Goal: Task Accomplishment & Management: Manage account settings

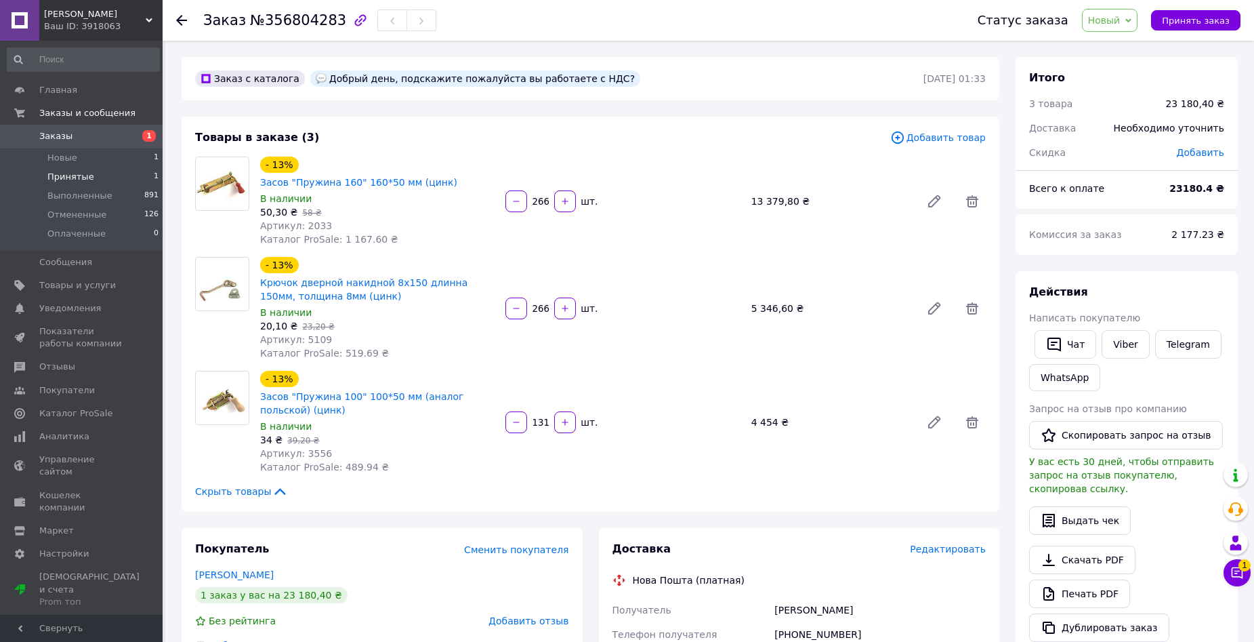
click at [64, 173] on span "Принятые" at bounding box center [70, 177] width 47 height 12
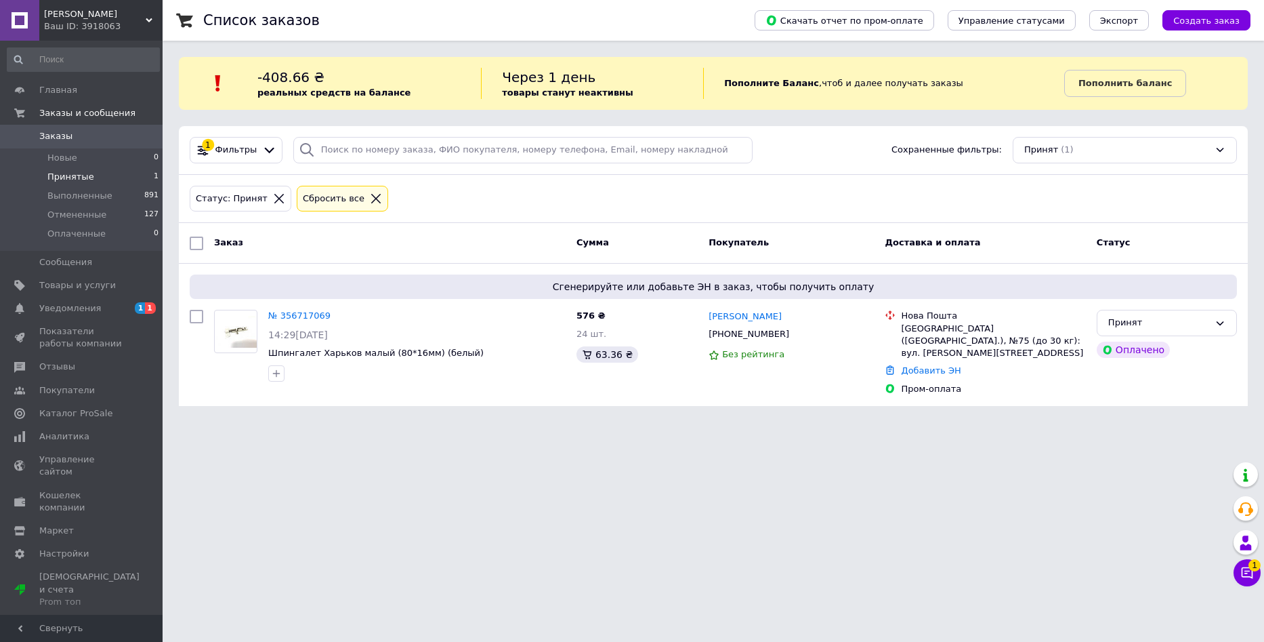
click at [371, 199] on icon at bounding box center [375, 198] width 9 height 9
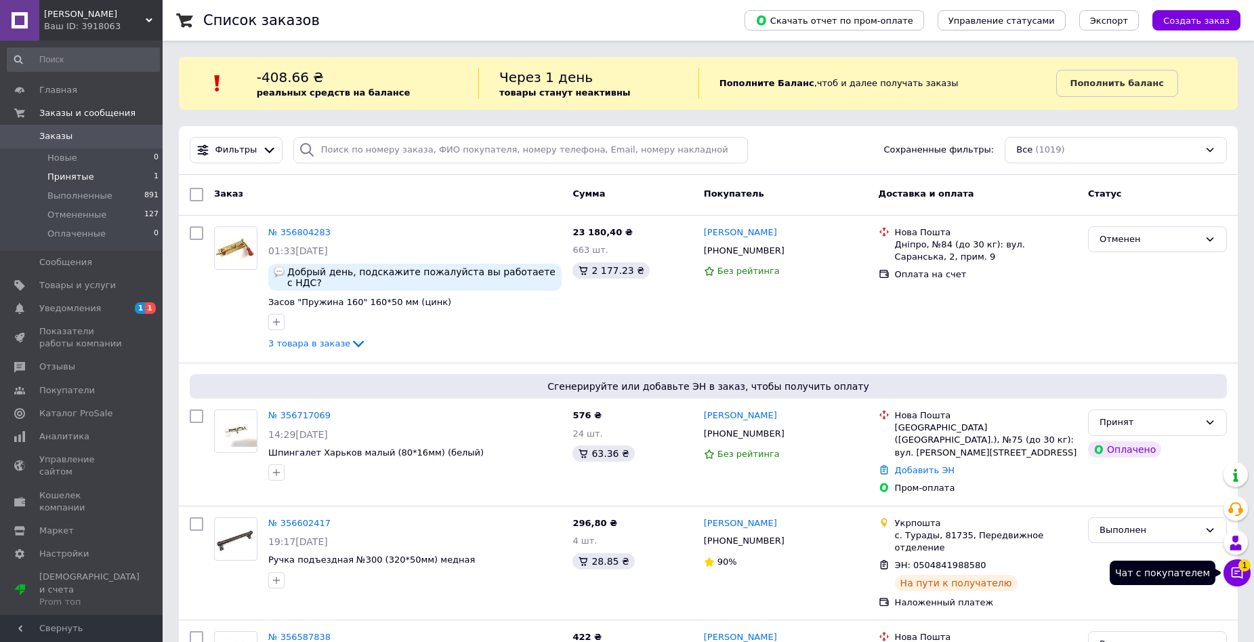
click at [1245, 572] on button "Чат с покупателем 1" at bounding box center [1237, 572] width 27 height 27
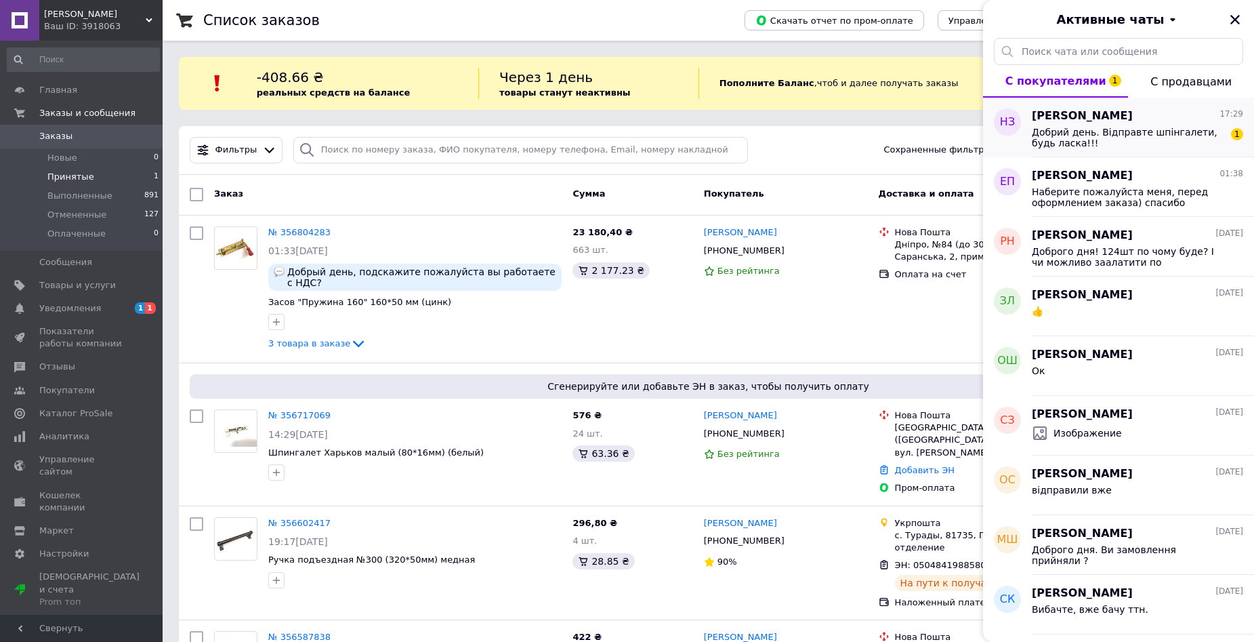
click at [1200, 140] on span "Добрий день. Відправте шпінгалети, будь ласка!!!" at bounding box center [1128, 138] width 192 height 22
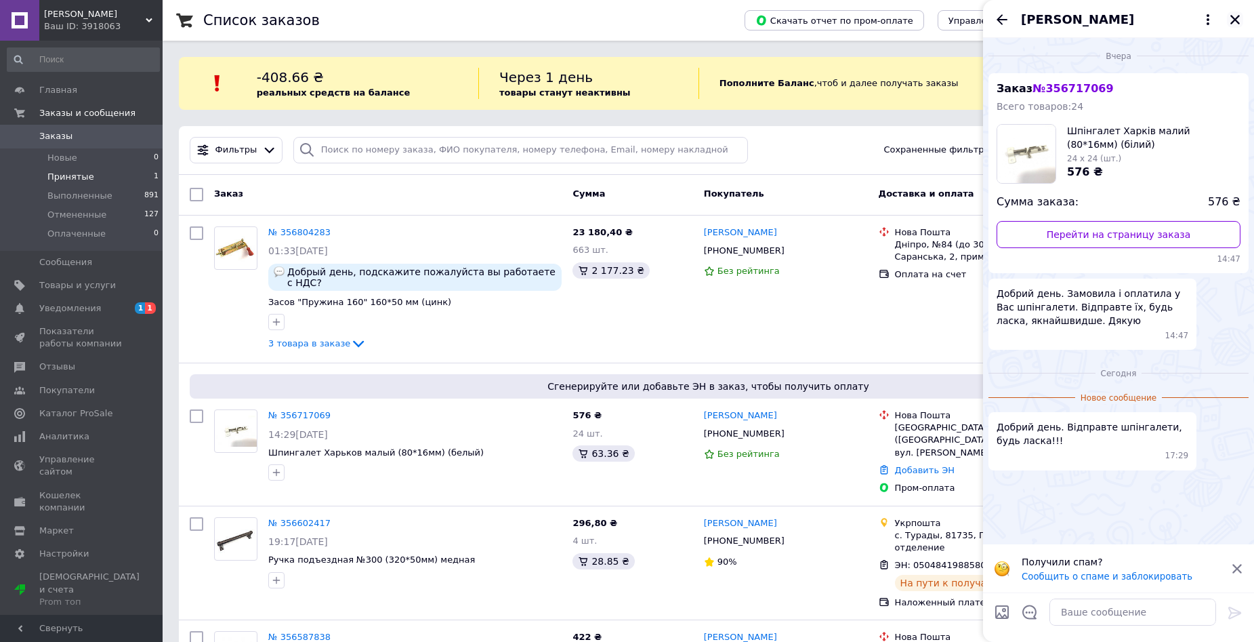
click at [1239, 21] on icon "Закрыть" at bounding box center [1235, 20] width 12 height 12
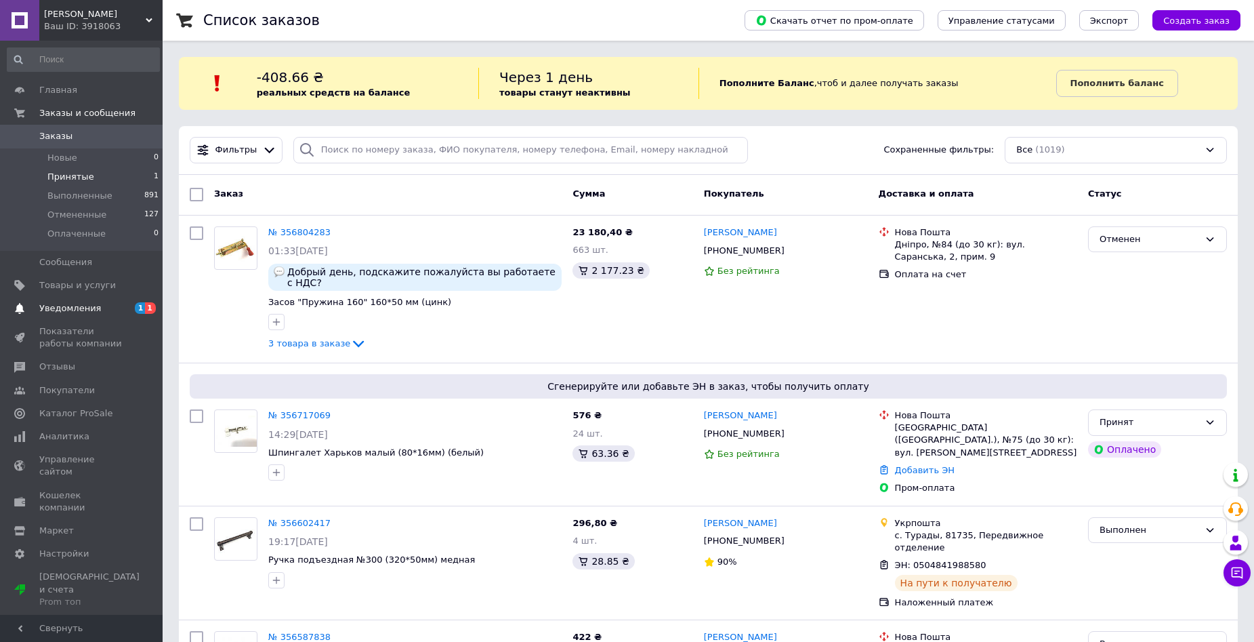
click at [88, 306] on span "Уведомления" at bounding box center [70, 308] width 62 height 12
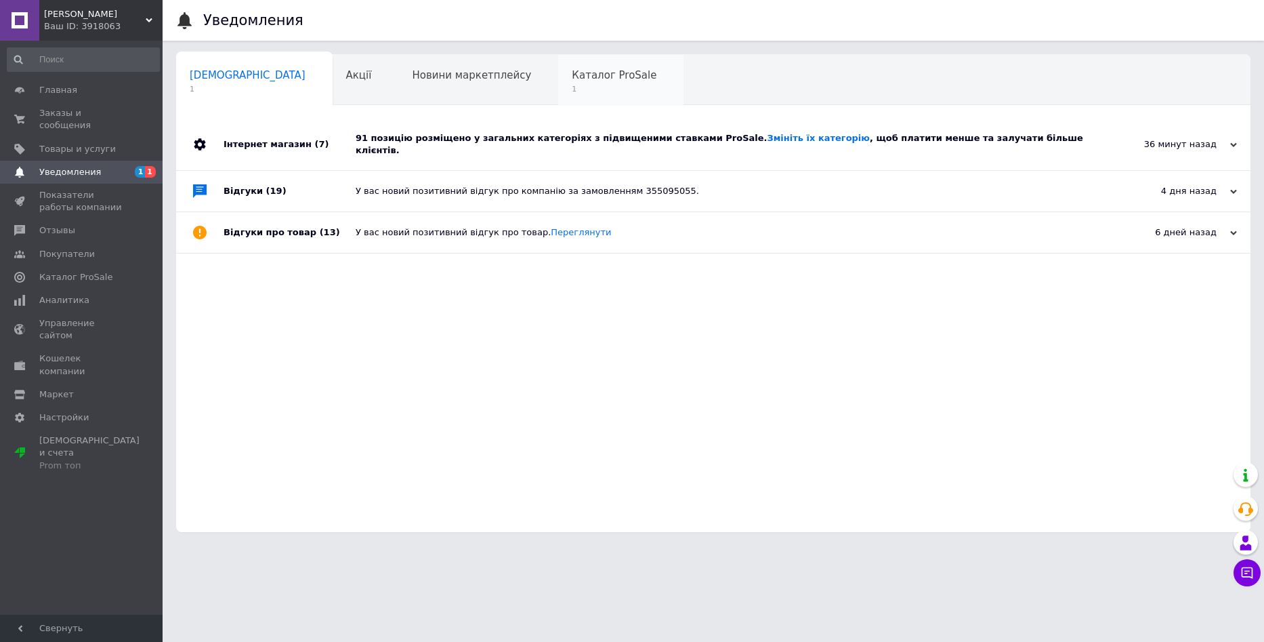
click at [572, 85] on span "1" at bounding box center [614, 89] width 85 height 10
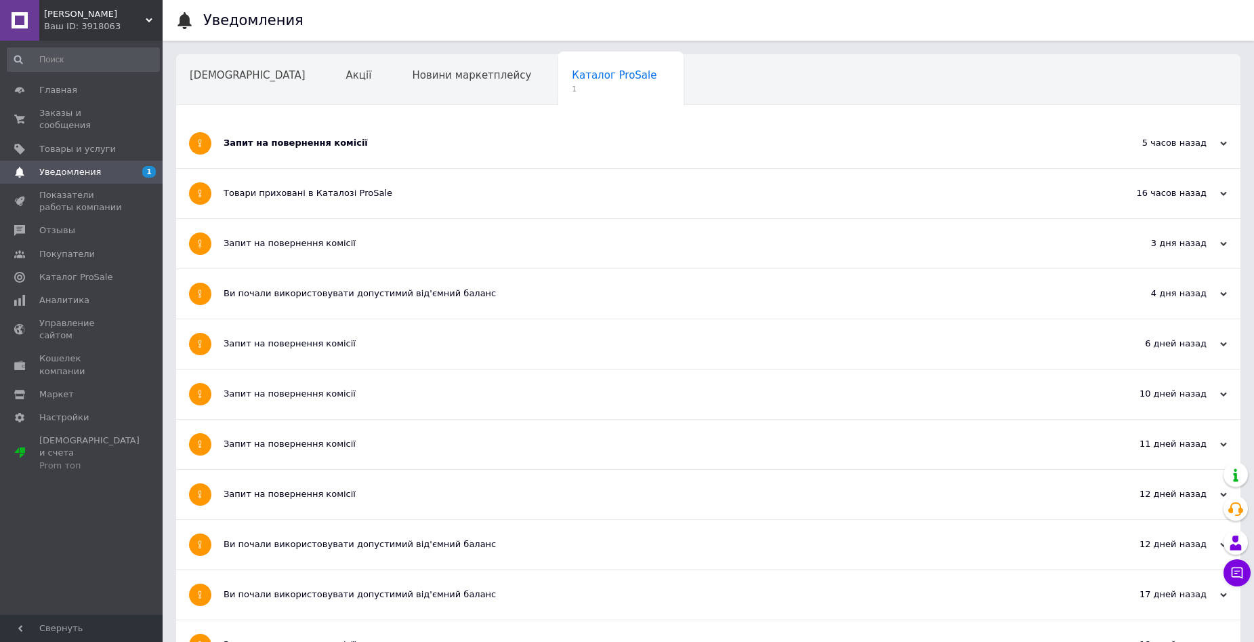
click at [397, 144] on div "Запит на повернення комісії" at bounding box center [658, 143] width 868 height 12
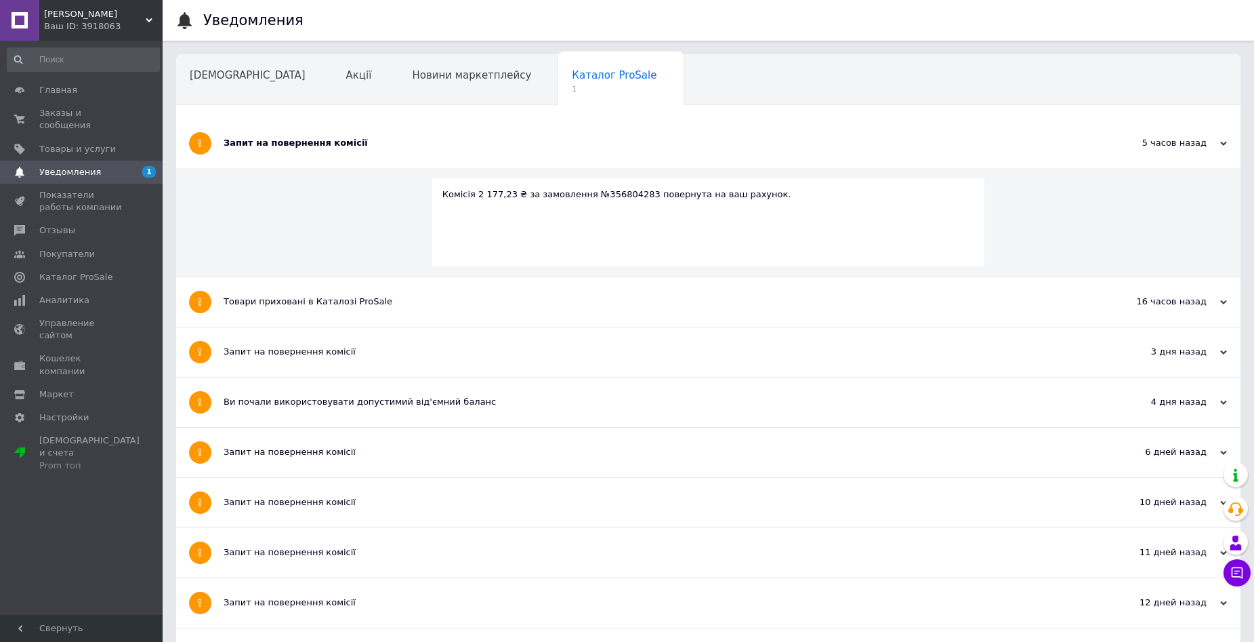
click at [397, 144] on div "Запит на повернення комісії" at bounding box center [658, 143] width 868 height 12
